Goal: Transaction & Acquisition: Purchase product/service

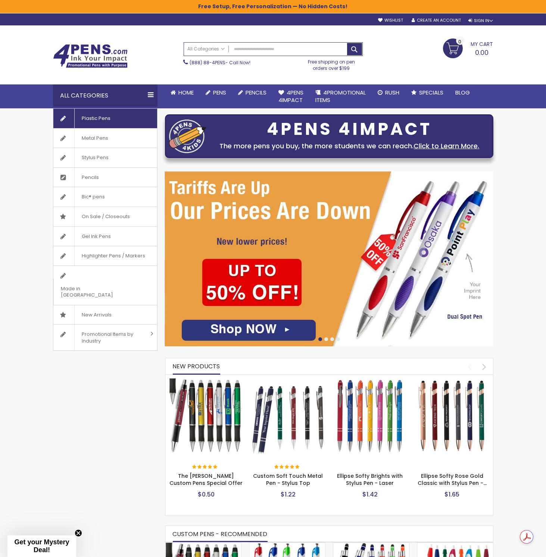
click at [107, 116] on span "Plastic Pens" at bounding box center [96, 118] width 44 height 19
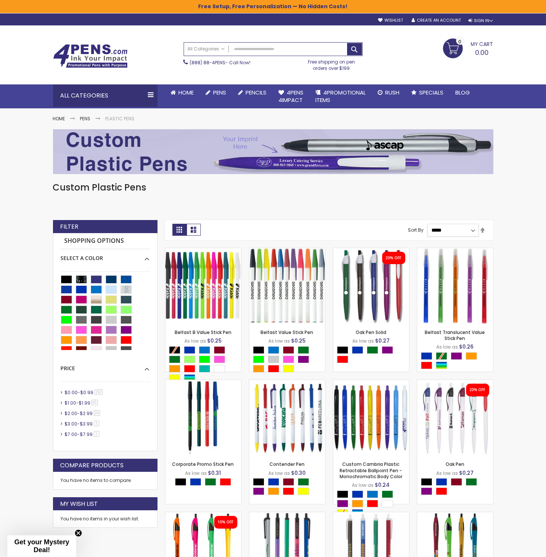
click at [463, 233] on select "**********" at bounding box center [453, 230] width 51 height 13
